Goal: Information Seeking & Learning: Stay updated

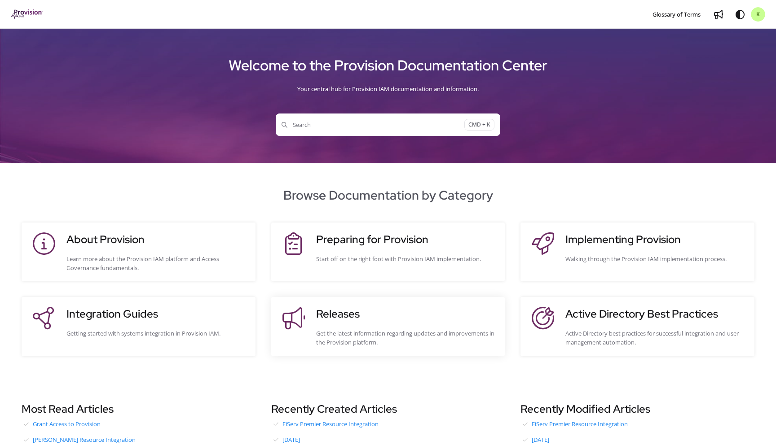
click at [352, 336] on div "Get the latest information regarding updates and improvements in the Provision …" at bounding box center [406, 338] width 180 height 18
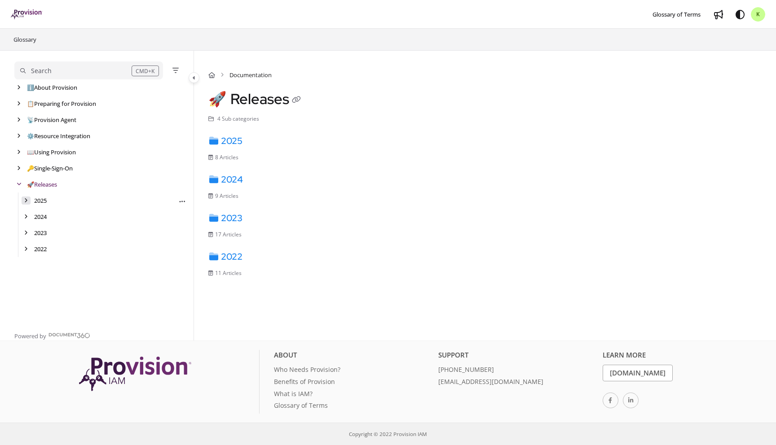
click at [26, 200] on icon "arrow" at bounding box center [26, 200] width 4 height 5
click at [57, 215] on link "[DATE]" at bounding box center [50, 216] width 18 height 9
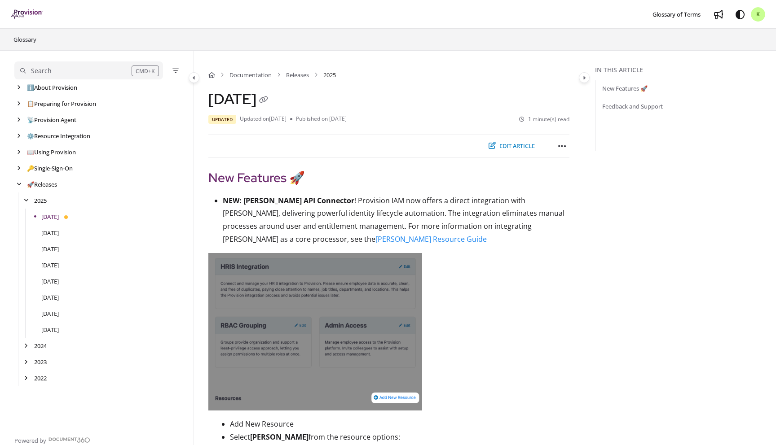
click at [510, 147] on button "Edit article" at bounding box center [512, 146] width 58 height 15
